Goal: Complete application form

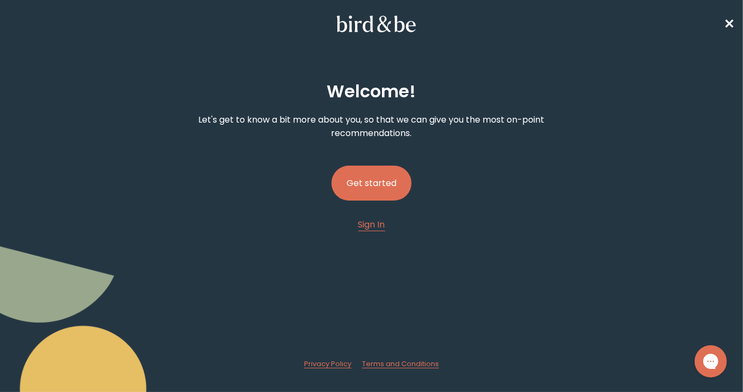
click at [374, 182] on button "Get started" at bounding box center [371, 182] width 80 height 35
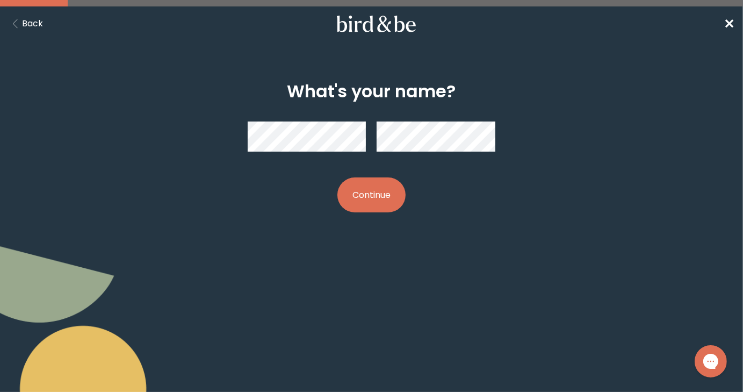
click at [375, 194] on button "Continue" at bounding box center [371, 194] width 68 height 35
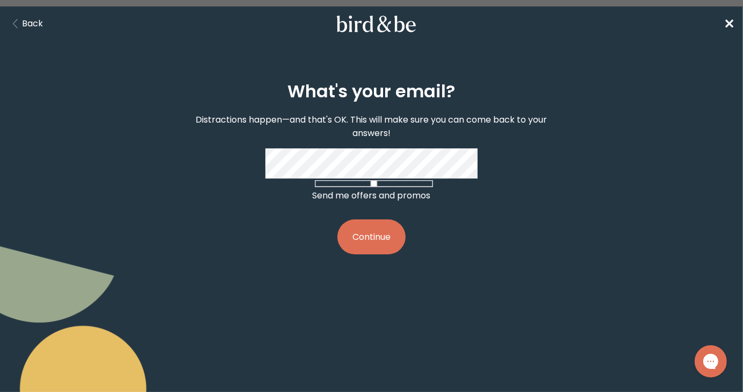
click at [380, 239] on button "Continue" at bounding box center [371, 236] width 68 height 35
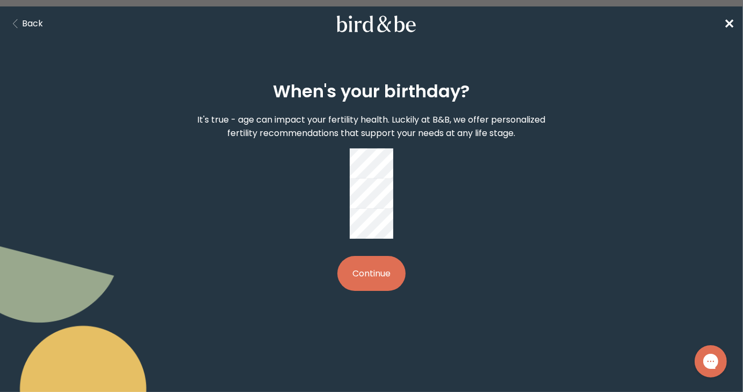
click at [383, 256] on button "Continue" at bounding box center [371, 273] width 68 height 35
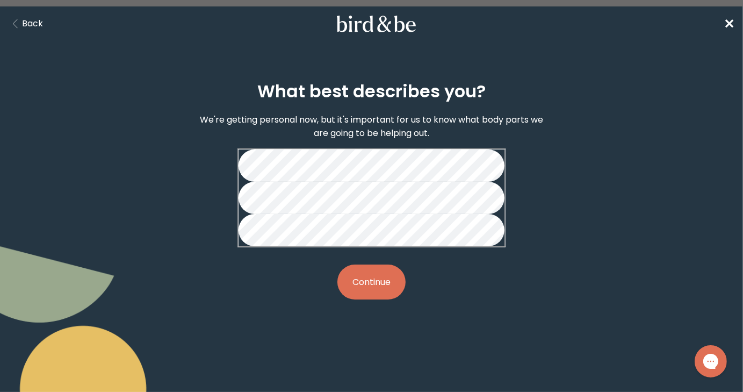
click at [379, 299] on button "Continue" at bounding box center [371, 281] width 68 height 35
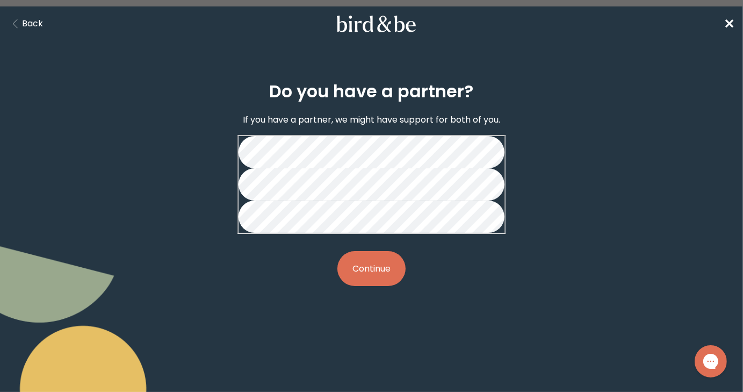
click at [386, 286] on button "Continue" at bounding box center [371, 268] width 68 height 35
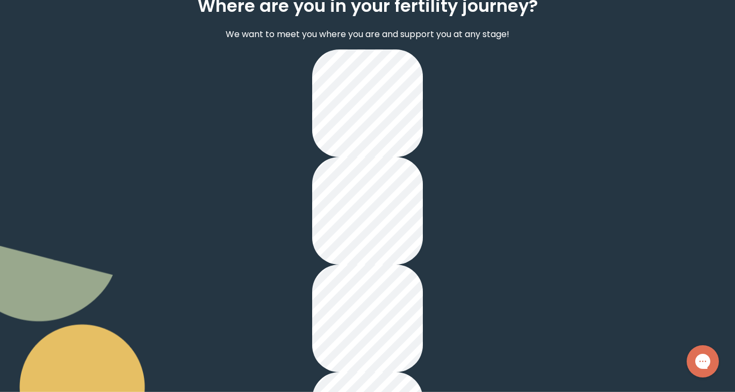
scroll to position [85, 0]
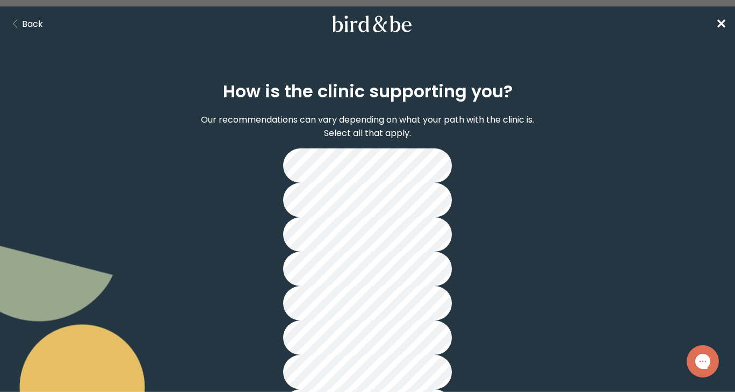
scroll to position [29, 0]
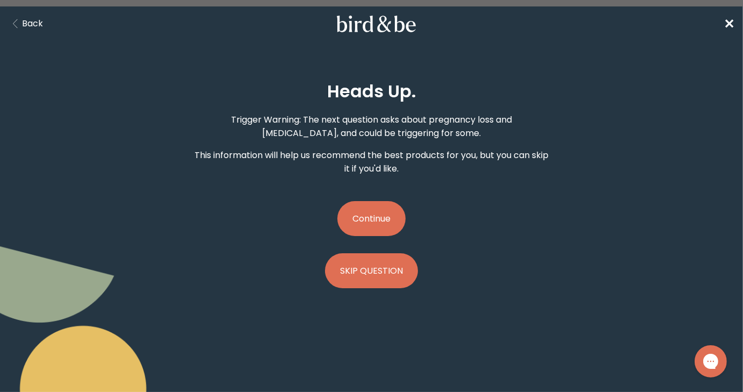
click at [372, 212] on button "Continue" at bounding box center [371, 218] width 68 height 35
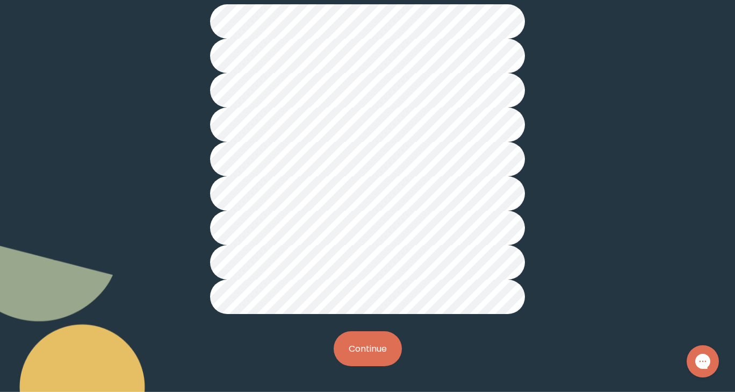
scroll to position [281, 0]
click at [358, 340] on button "Continue" at bounding box center [368, 348] width 68 height 35
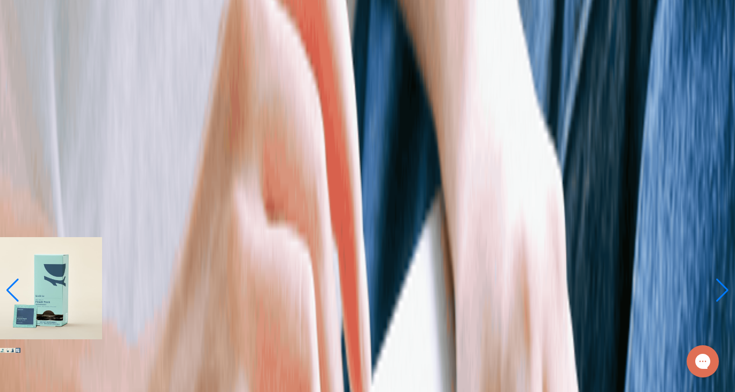
scroll to position [1102, 0]
